Goal: Transaction & Acquisition: Purchase product/service

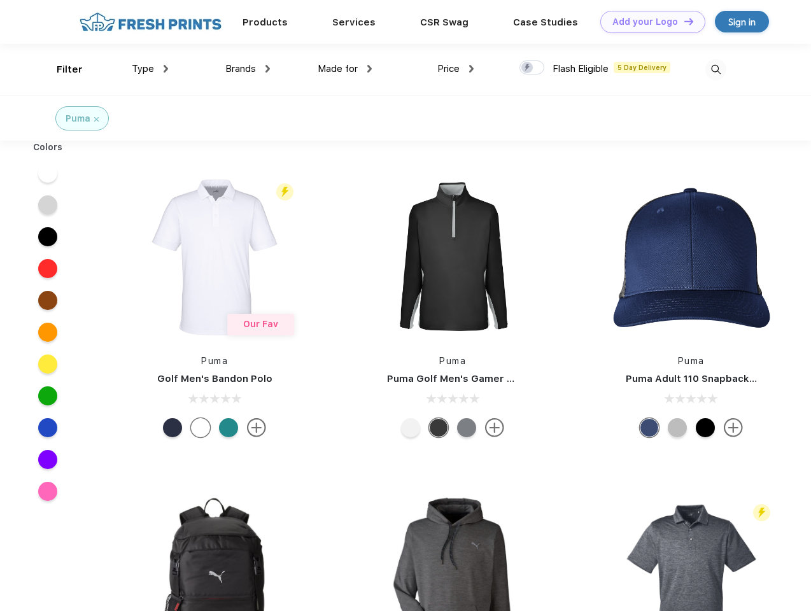
click at [648, 22] on link "Add your Logo Design Tool" at bounding box center [652, 22] width 105 height 22
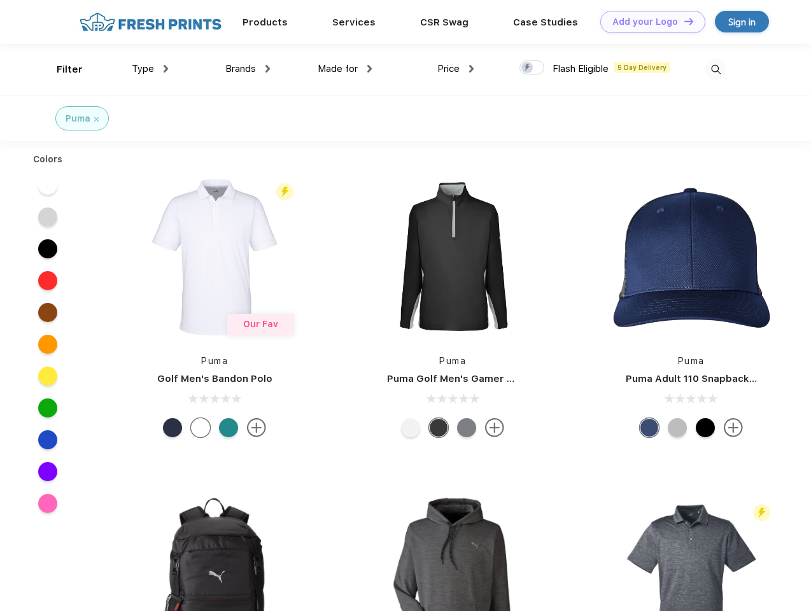
click at [0, 0] on div "Design Tool" at bounding box center [0, 0] width 0 height 0
click at [683, 21] on link "Add your Logo Design Tool" at bounding box center [652, 22] width 105 height 22
click at [61, 69] on div "Filter" at bounding box center [70, 69] width 26 height 15
click at [150, 69] on span "Type" at bounding box center [143, 68] width 22 height 11
click at [248, 69] on span "Brands" at bounding box center [240, 68] width 31 height 11
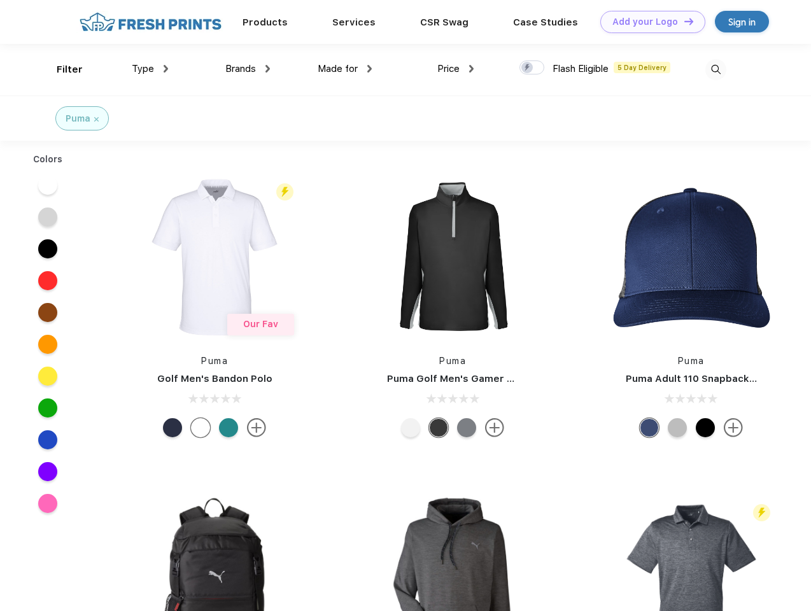
click at [345, 69] on span "Made for" at bounding box center [338, 68] width 40 height 11
click at [456, 69] on span "Price" at bounding box center [448, 68] width 22 height 11
click at [532, 68] on div at bounding box center [532, 67] width 25 height 14
click at [528, 68] on input "checkbox" at bounding box center [524, 64] width 8 height 8
click at [716, 69] on img at bounding box center [716, 69] width 21 height 21
